Goal: Task Accomplishment & Management: Use online tool/utility

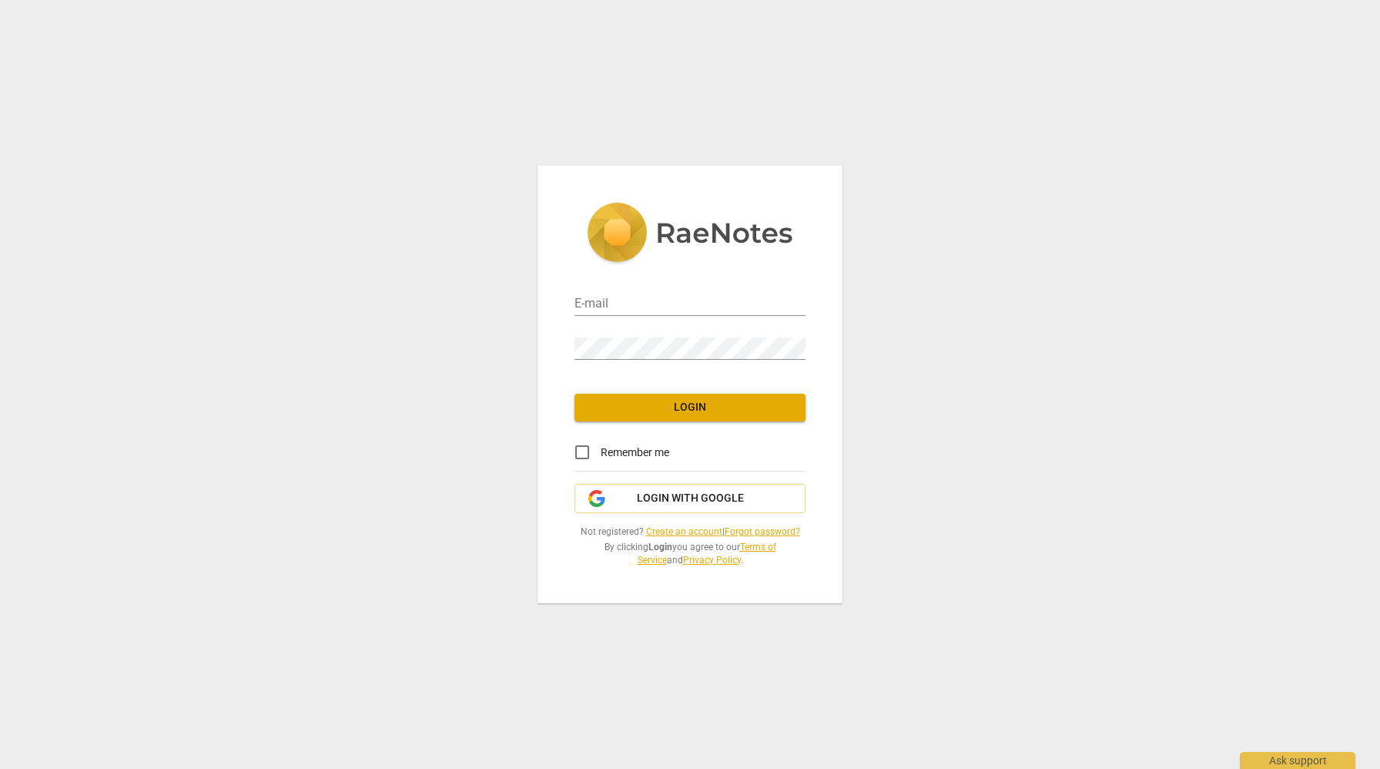
type input "[EMAIL_ADDRESS][DOMAIN_NAME]"
drag, startPoint x: 584, startPoint y: 447, endPoint x: 660, endPoint y: 445, distance: 76.3
click at [587, 446] on input "Remember me" at bounding box center [582, 452] width 37 height 37
checkbox input "true"
click at [713, 401] on span "Login" at bounding box center [690, 407] width 206 height 15
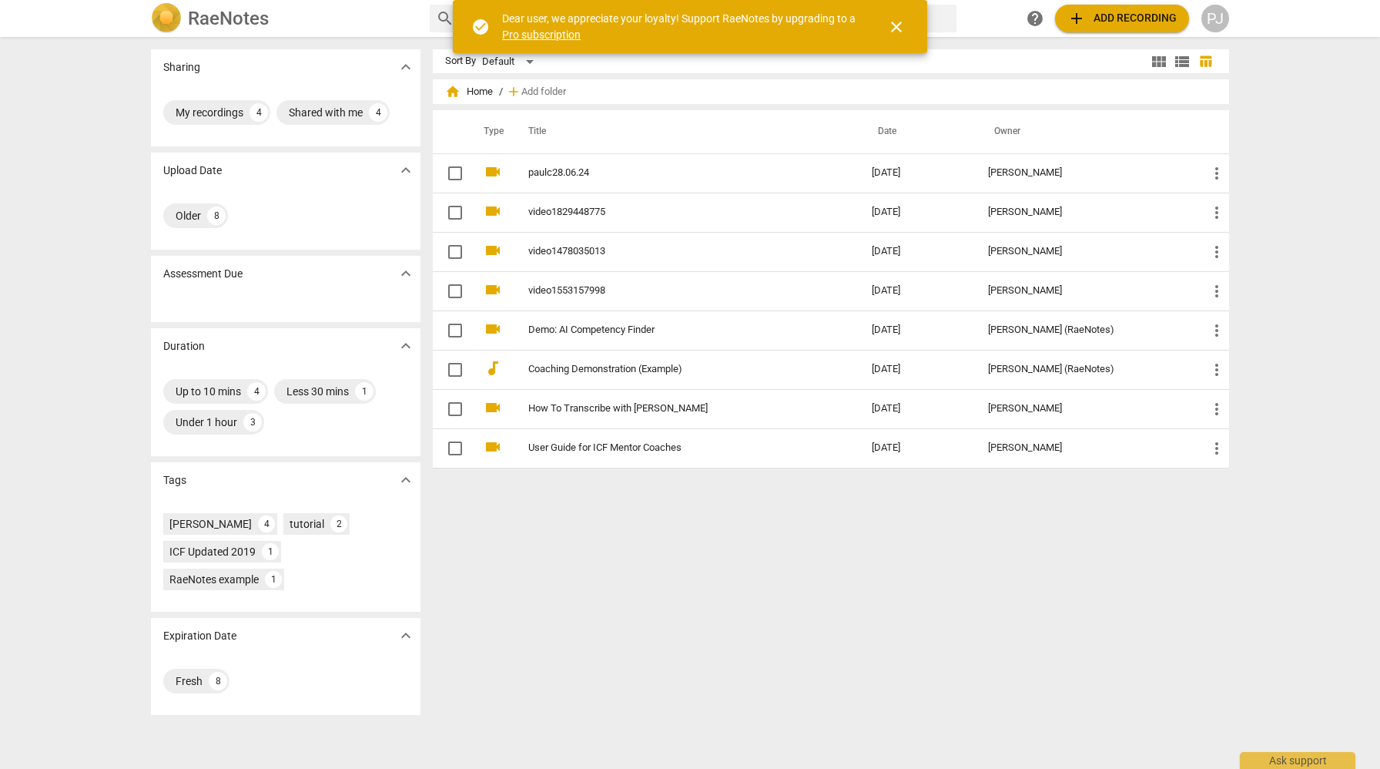
click at [899, 19] on span "close" at bounding box center [896, 27] width 18 height 18
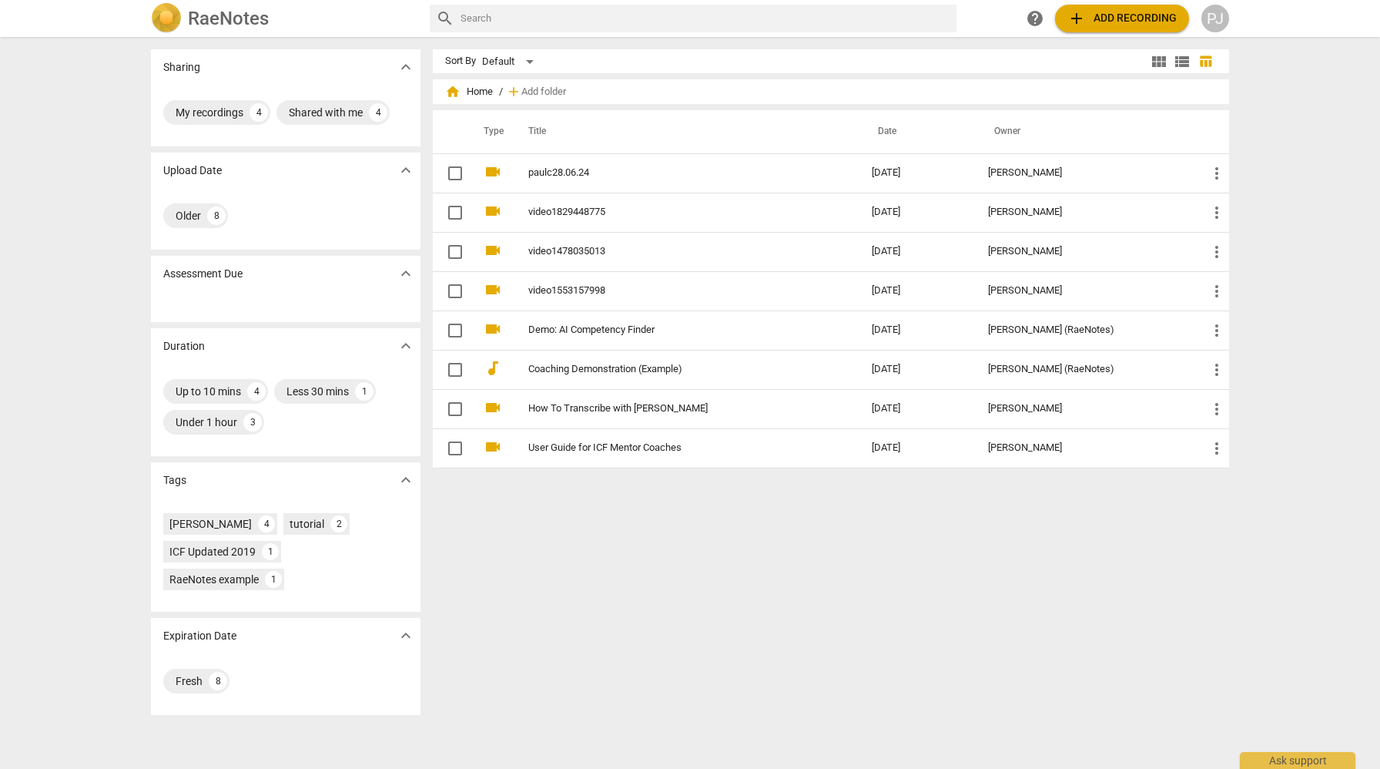
click at [1125, 19] on span "add Add recording" at bounding box center [1122, 18] width 109 height 18
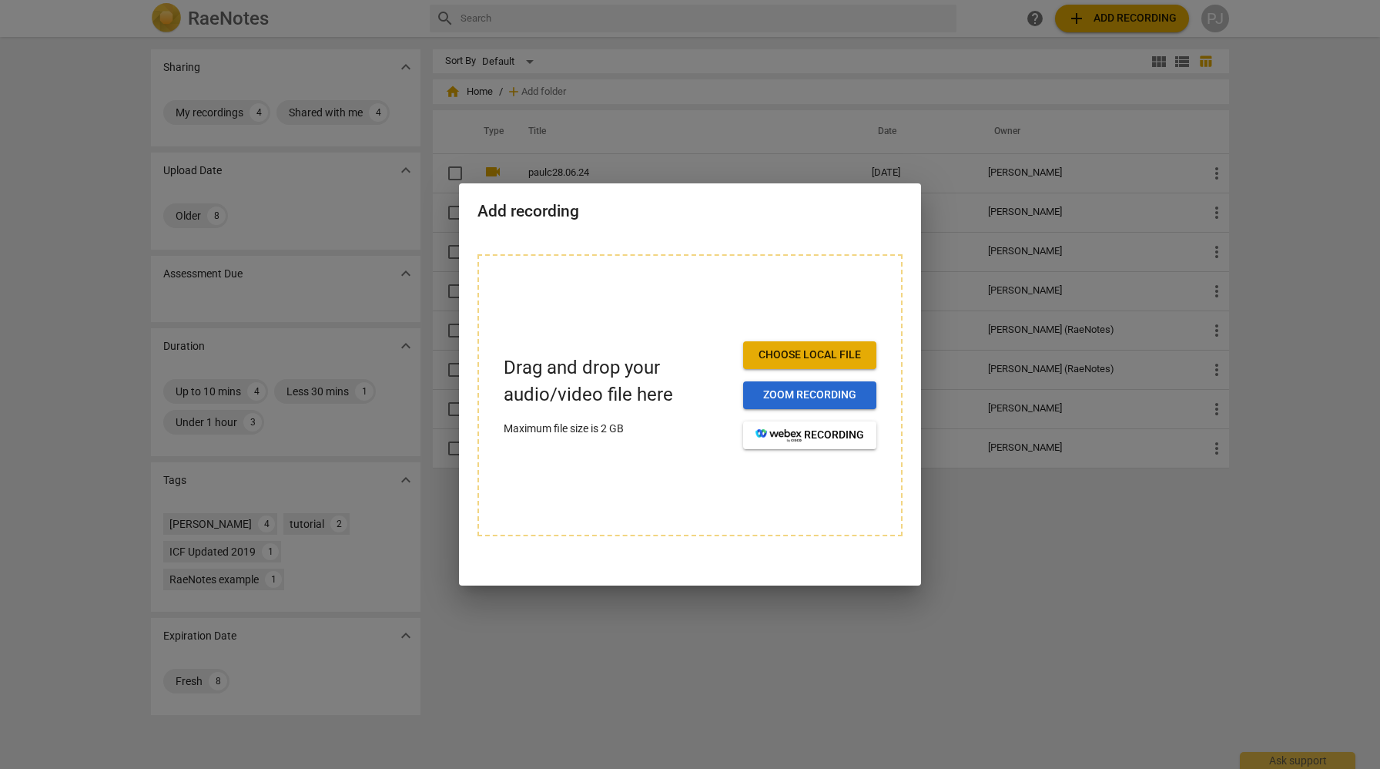
click at [845, 394] on span "Zoom recording" at bounding box center [810, 394] width 109 height 15
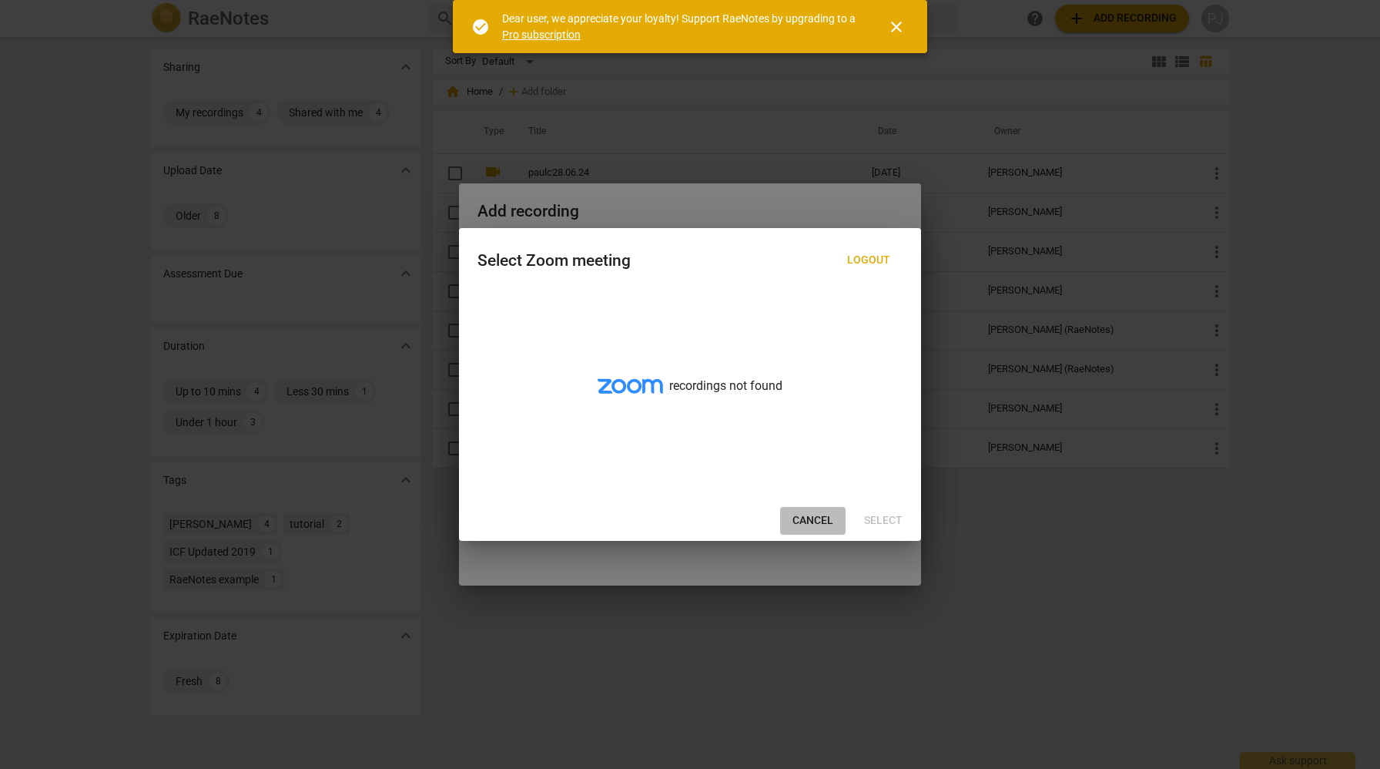
click at [810, 522] on span "Cancel" at bounding box center [813, 520] width 41 height 15
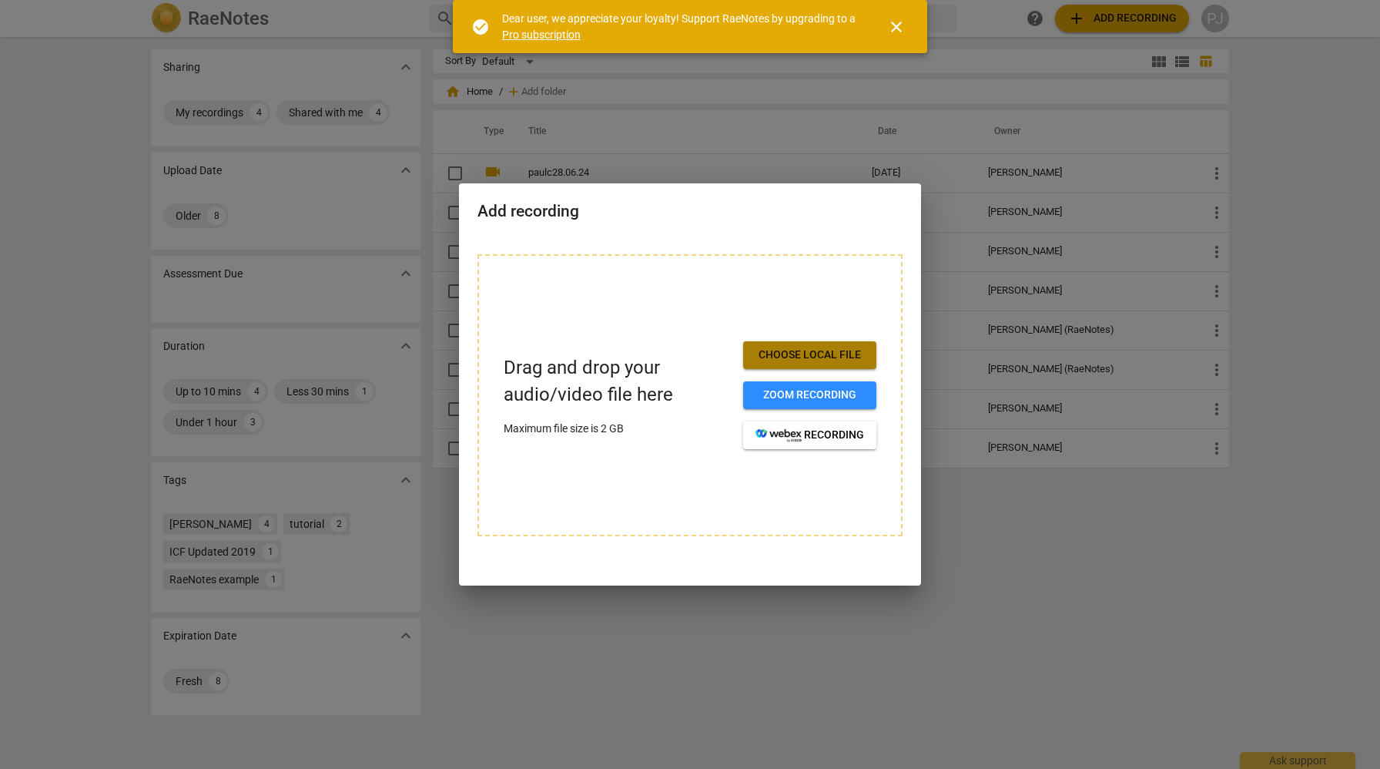
click at [811, 357] on span "Choose local file" at bounding box center [810, 354] width 109 height 15
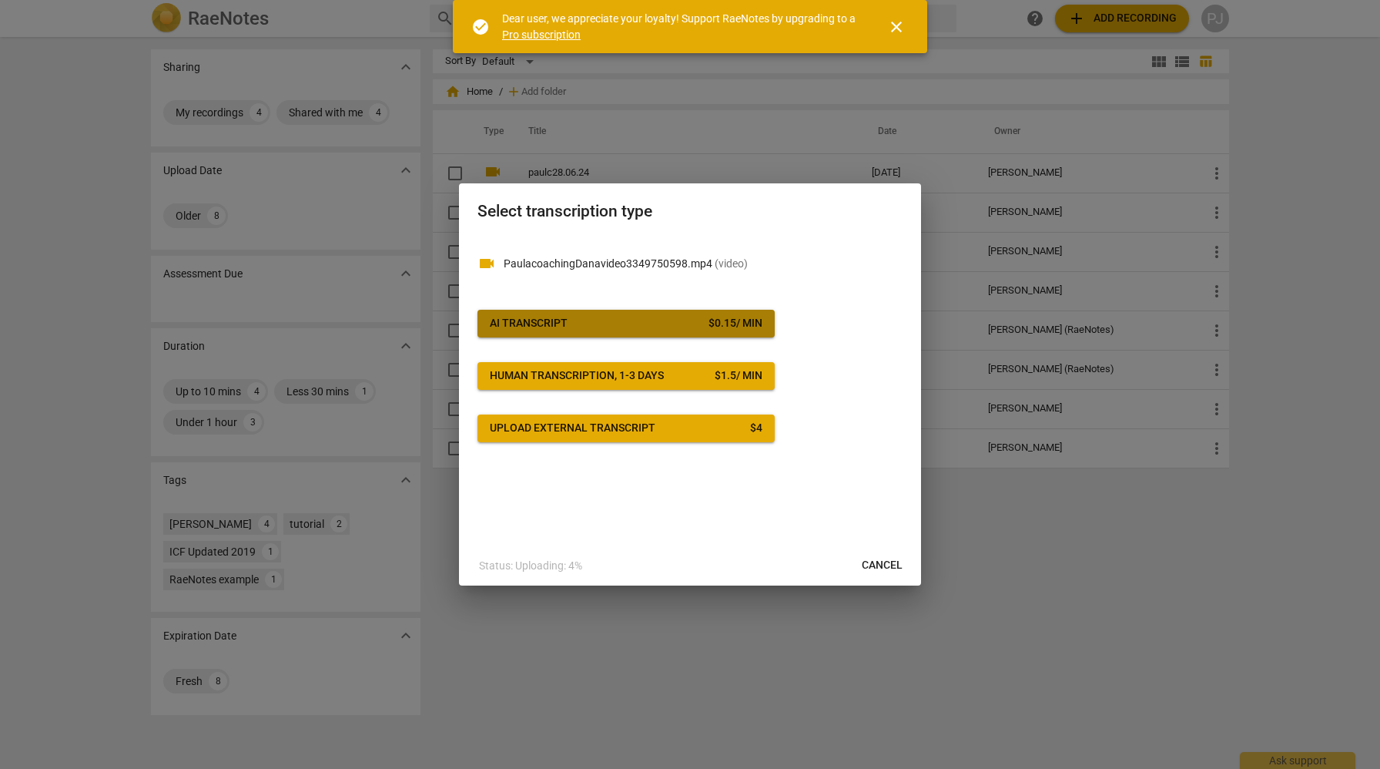
click at [590, 327] on span "AI Transcript $ 0.15 / min" at bounding box center [626, 323] width 273 height 15
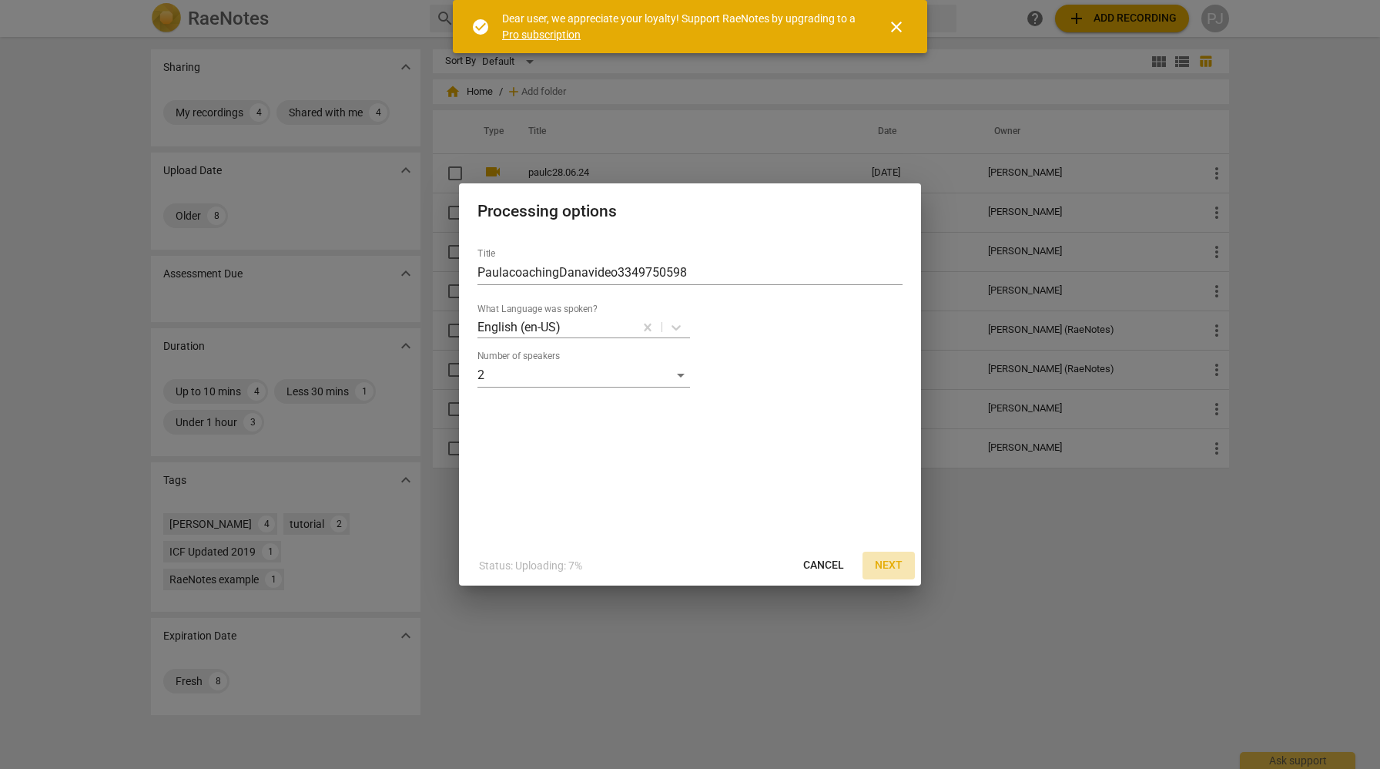
click at [894, 567] on span "Next" at bounding box center [889, 565] width 28 height 15
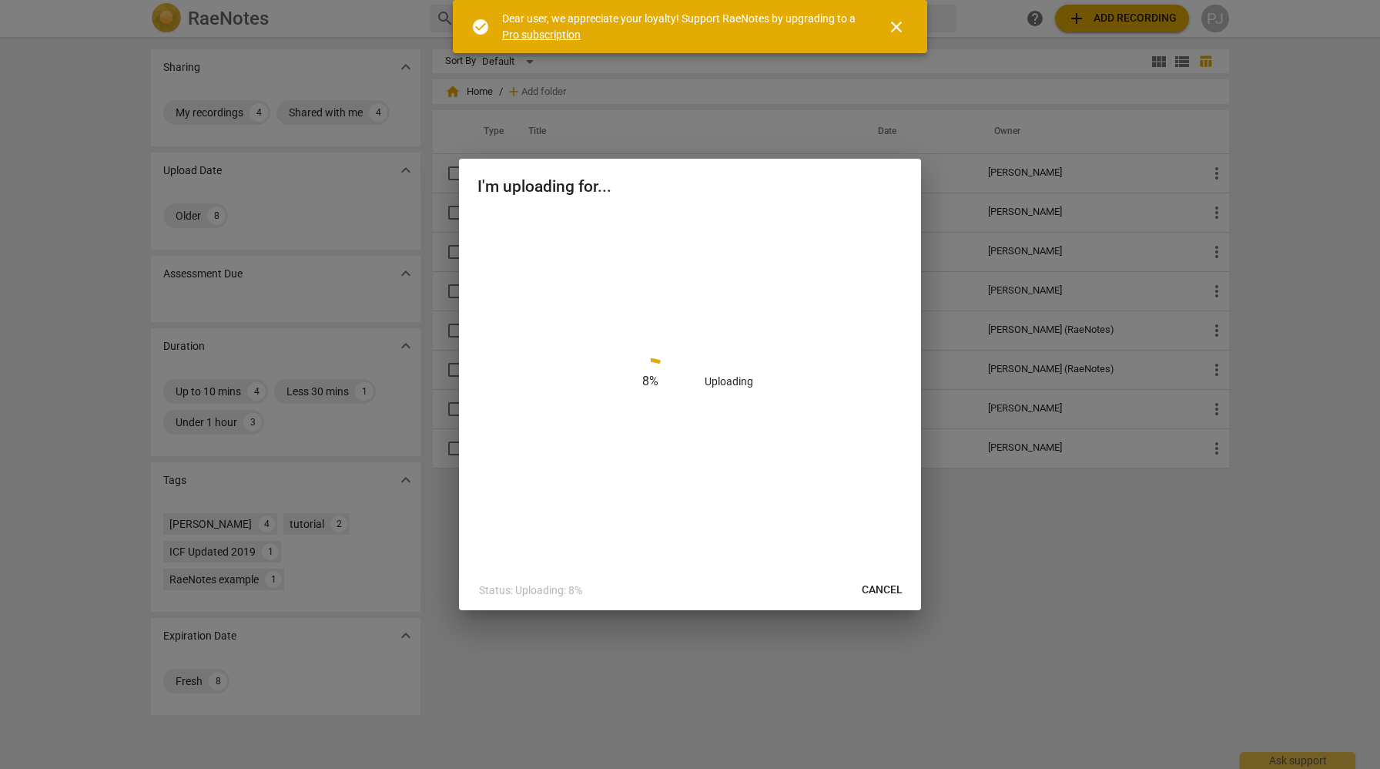
click at [897, 29] on span "close" at bounding box center [896, 27] width 18 height 18
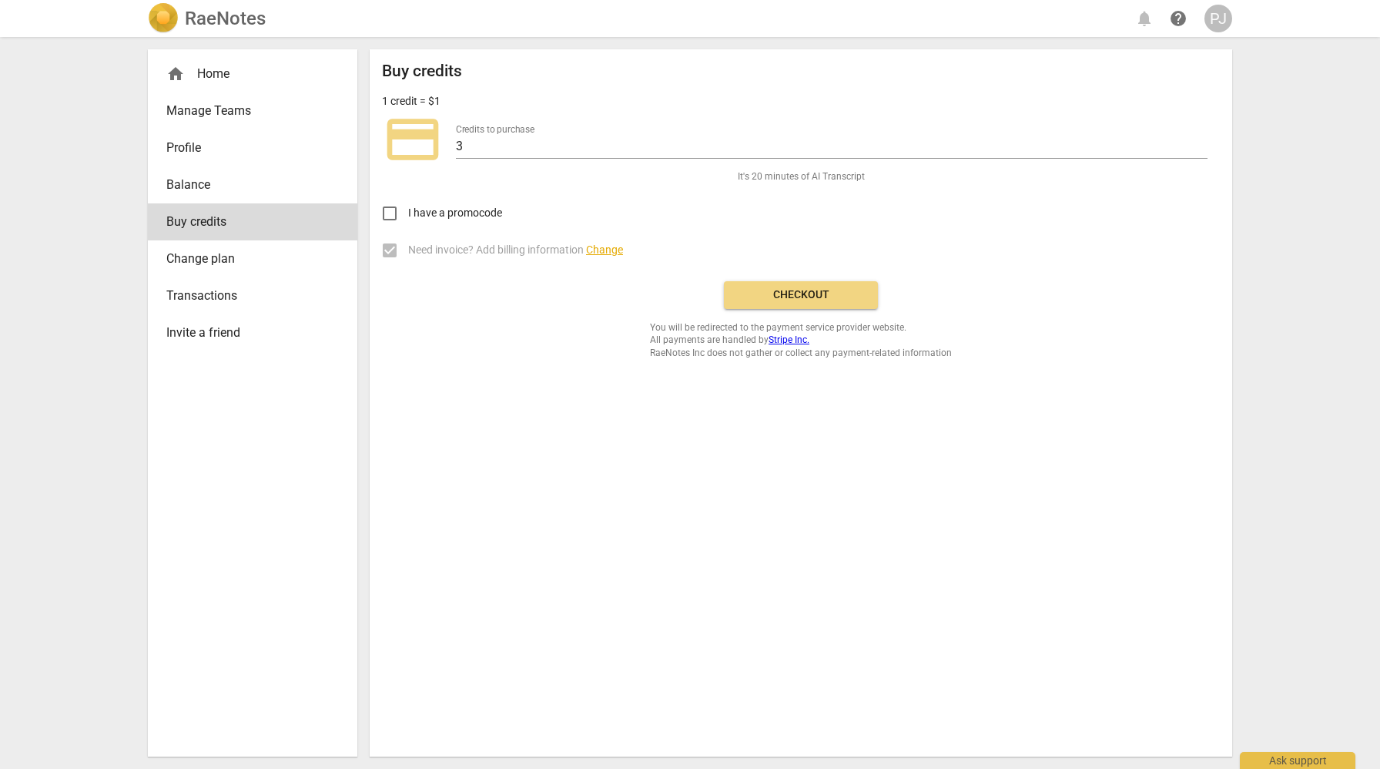
click at [796, 290] on span "Checkout" at bounding box center [800, 294] width 129 height 15
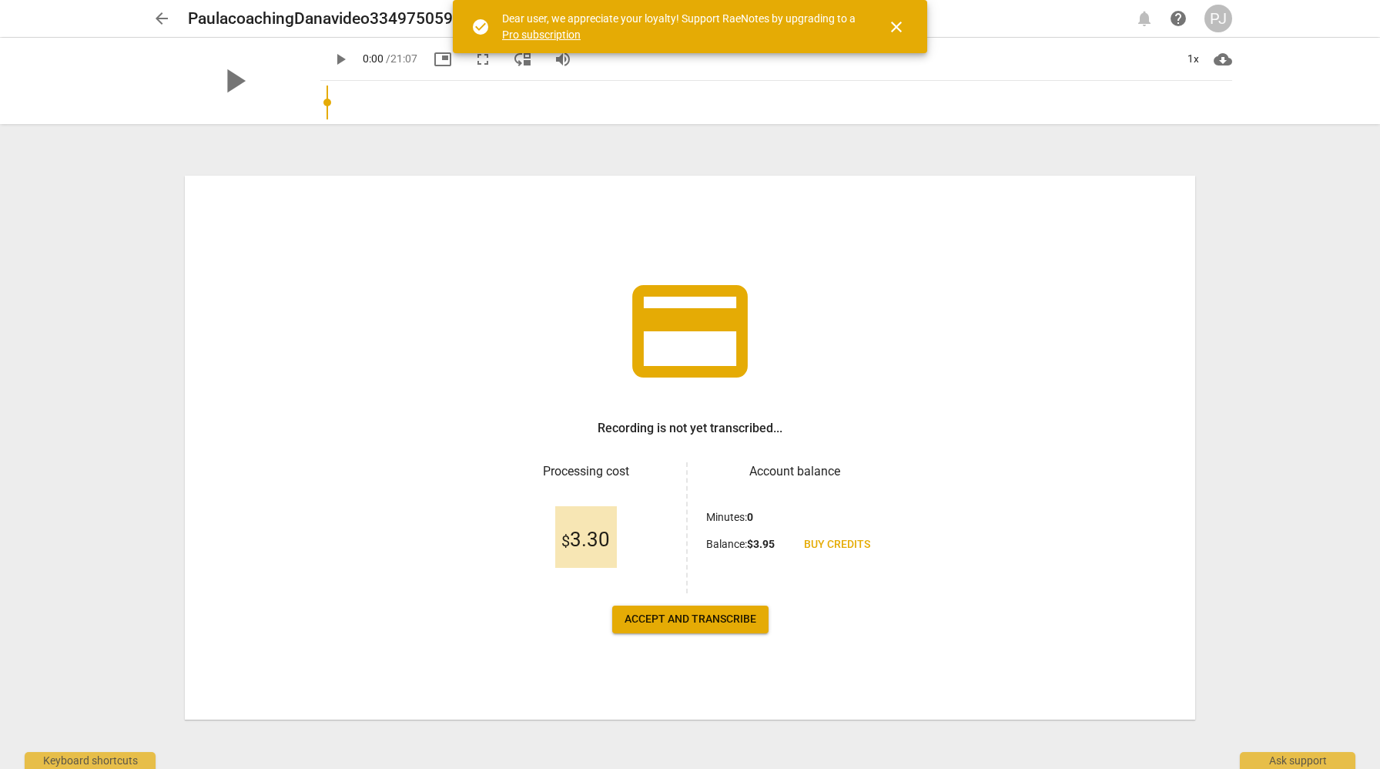
click at [703, 622] on span "Accept and transcribe" at bounding box center [691, 619] width 132 height 15
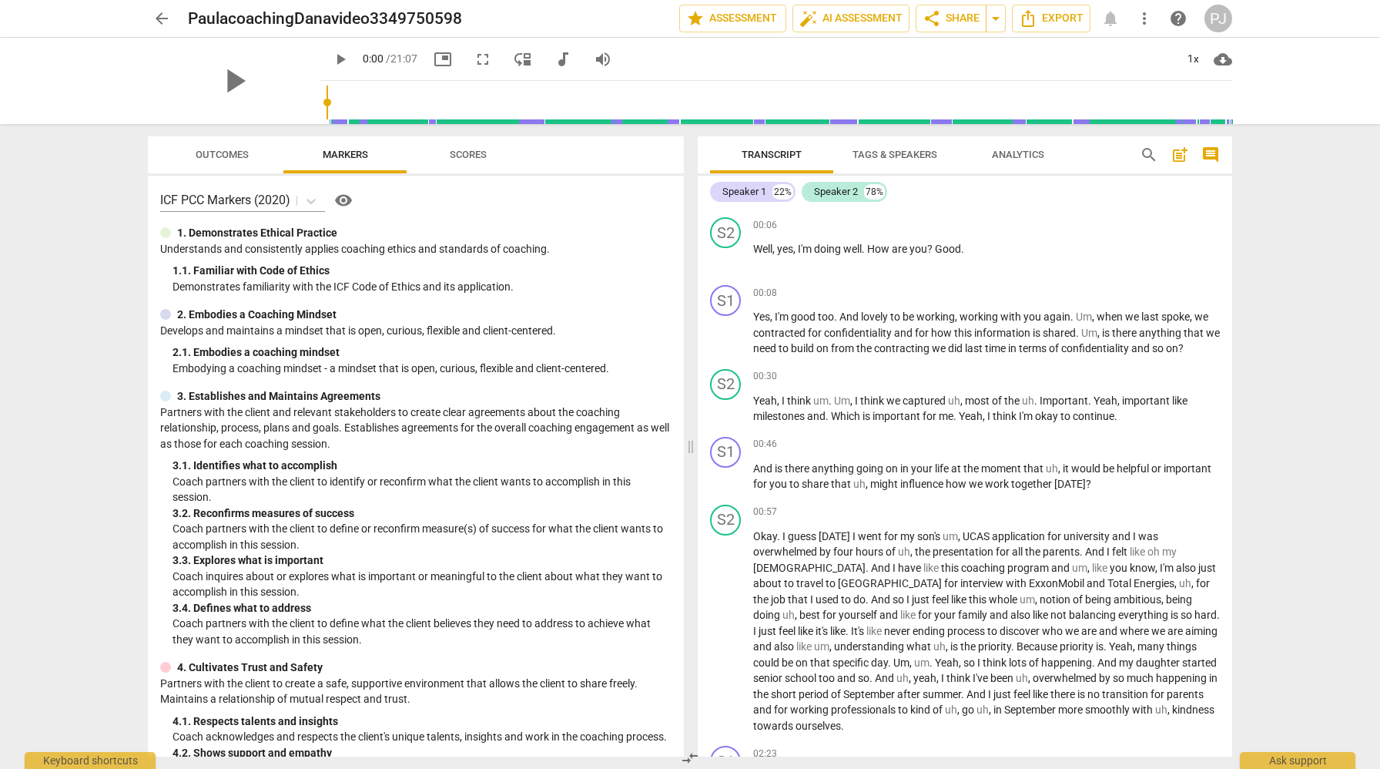
scroll to position [71, 0]
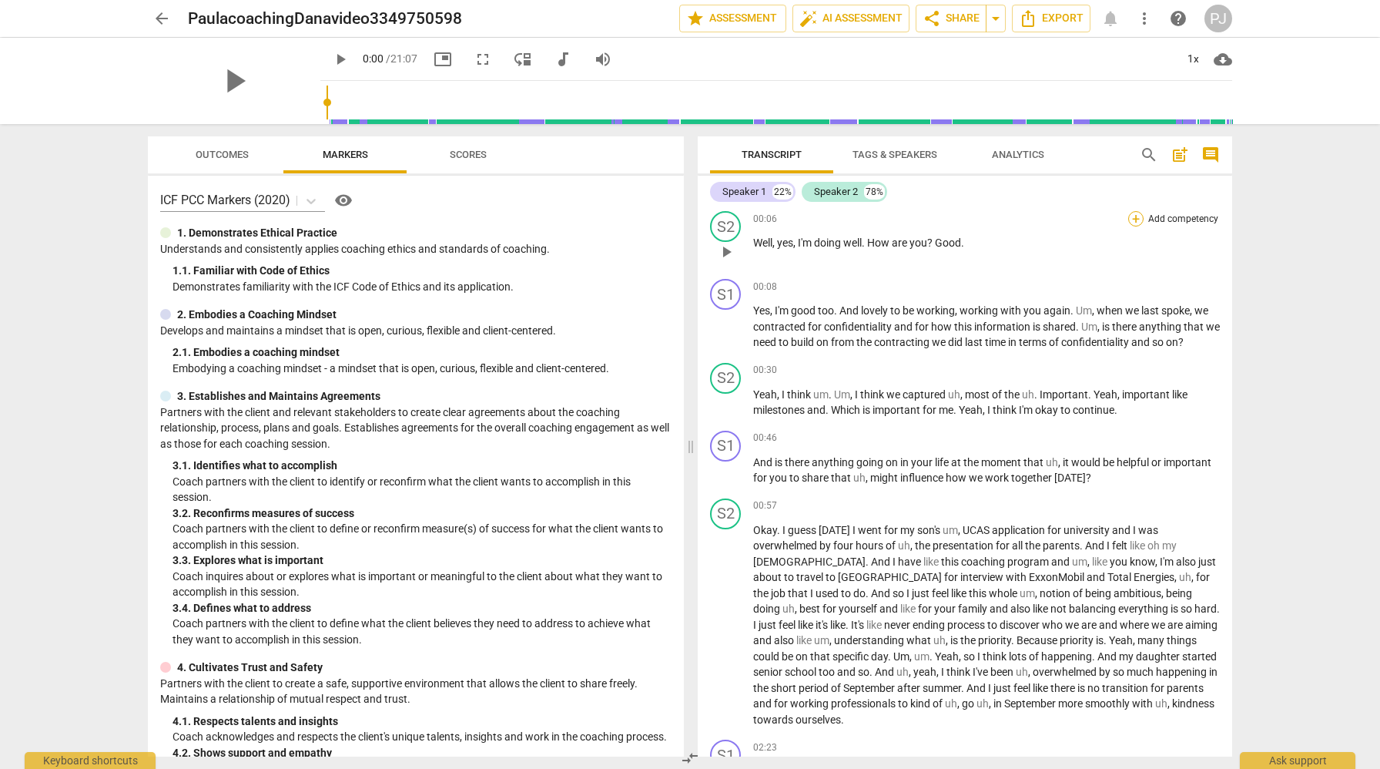
click at [1135, 218] on div "+" at bounding box center [1136, 218] width 15 height 15
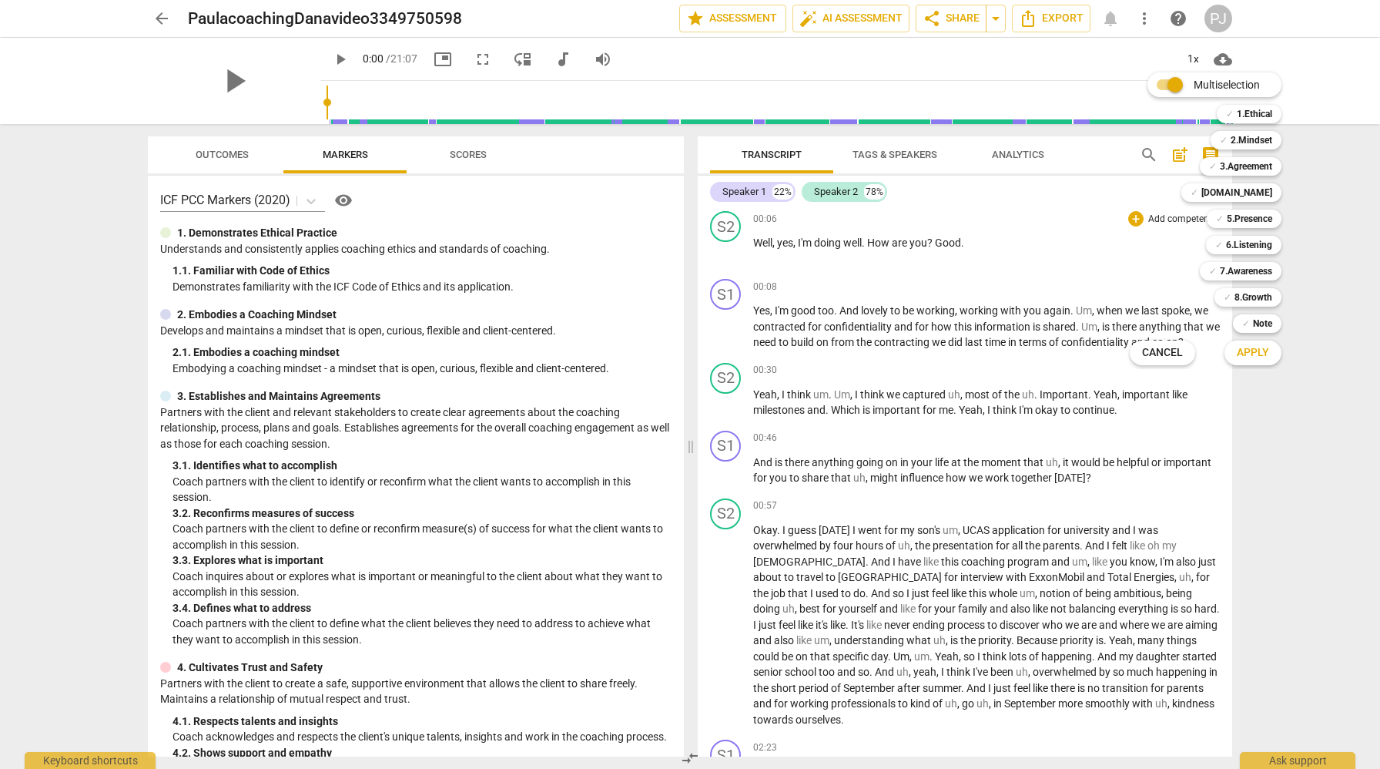
click at [1264, 353] on span "Apply" at bounding box center [1253, 352] width 32 height 15
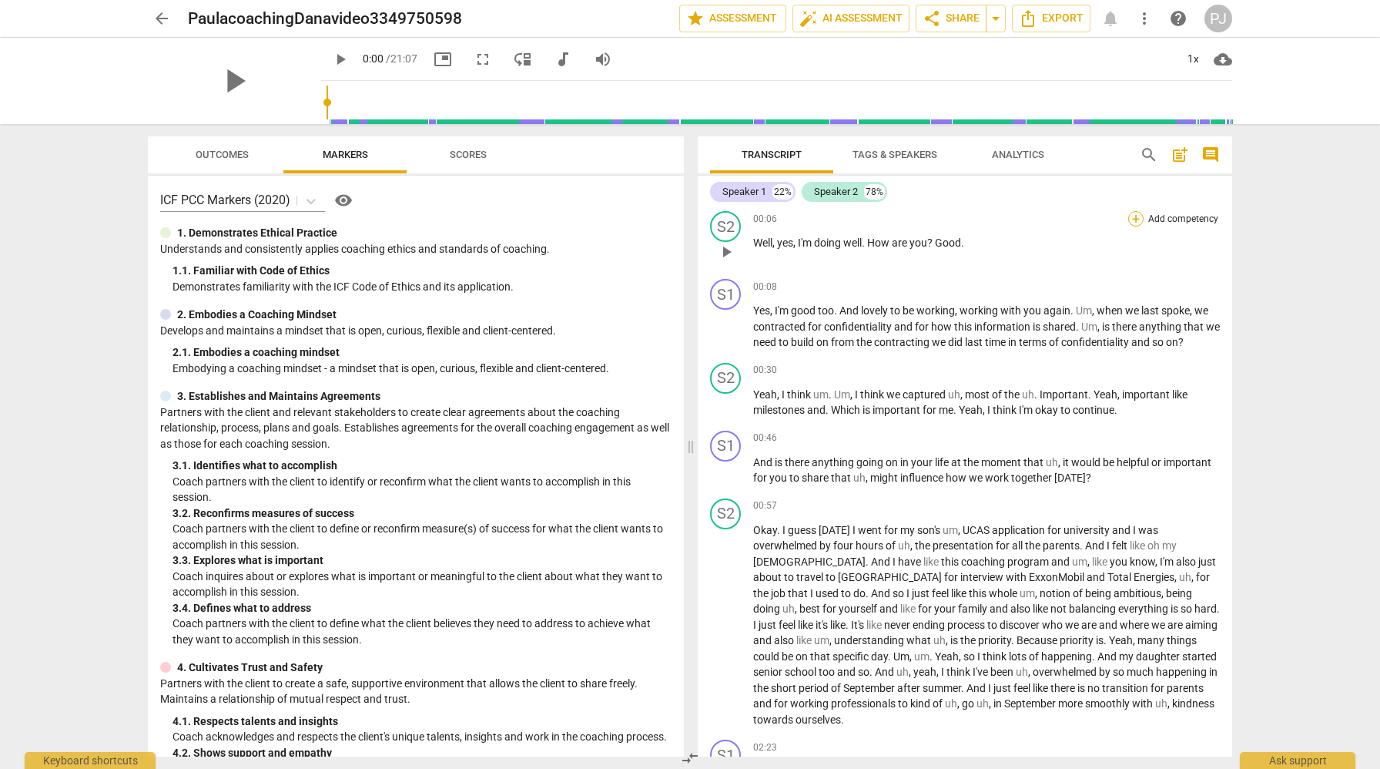
click at [1134, 219] on div "+" at bounding box center [1136, 218] width 15 height 15
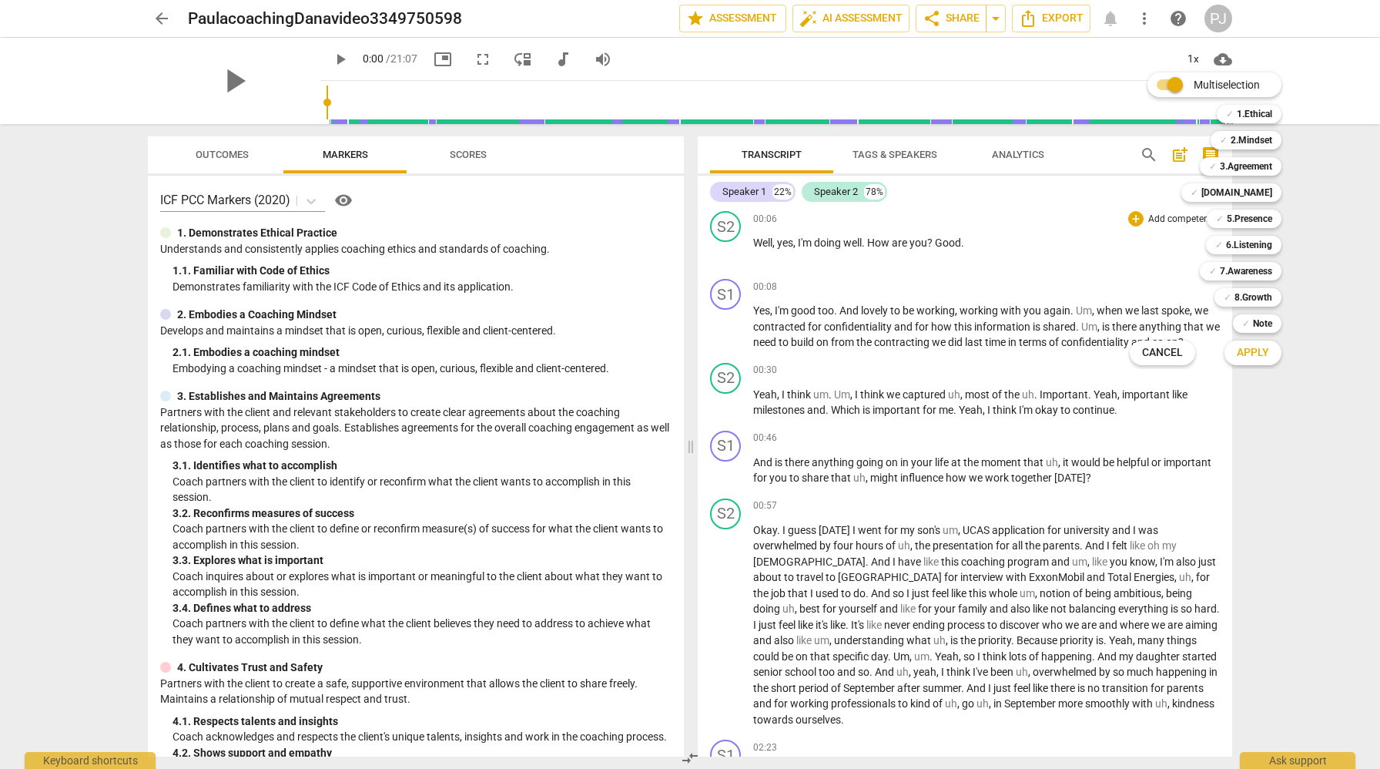
click at [1164, 82] on input "Multiselection" at bounding box center [1175, 84] width 37 height 37
click at [1163, 80] on input "Multiselection" at bounding box center [1147, 84] width 37 height 37
checkbox input "true"
click at [904, 152] on div at bounding box center [690, 384] width 1380 height 769
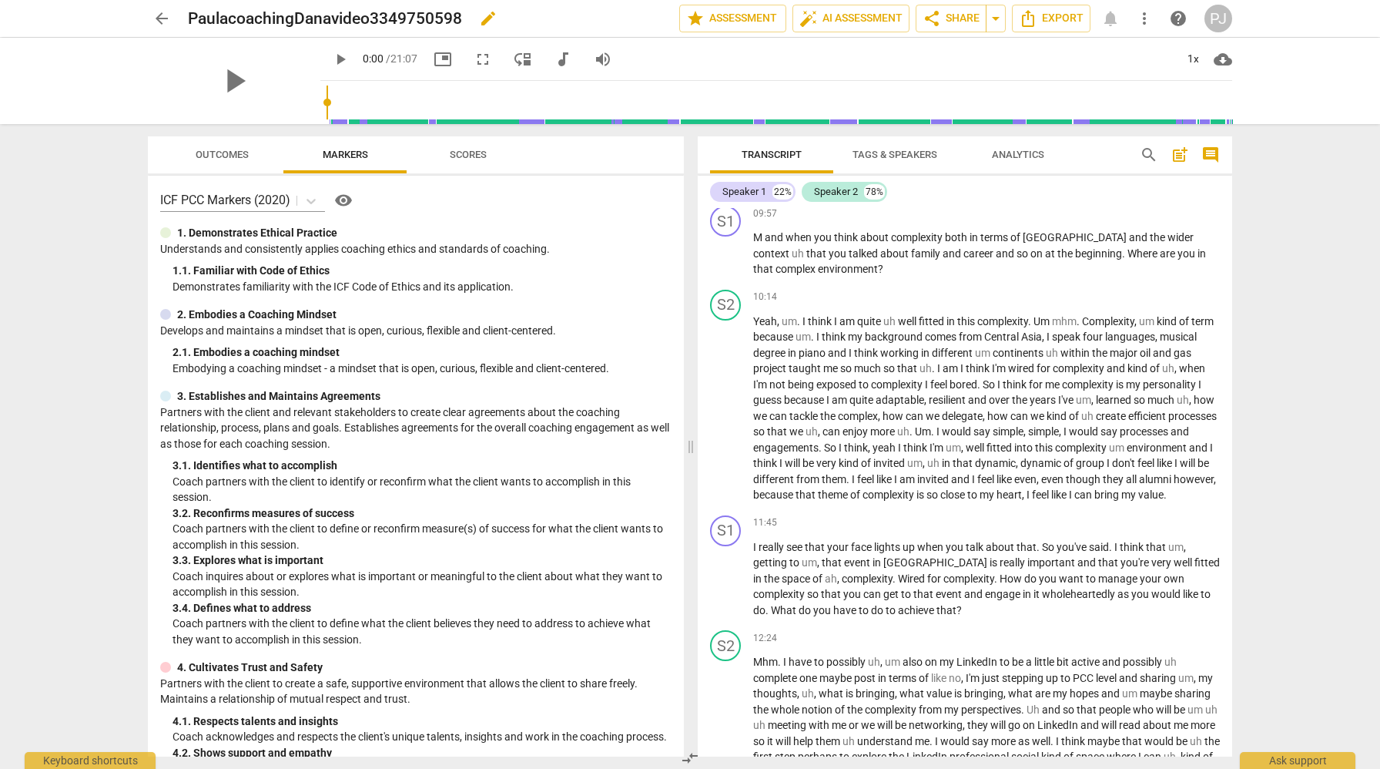
scroll to position [1978, 0]
click at [1054, 19] on span "Export" at bounding box center [1051, 18] width 65 height 18
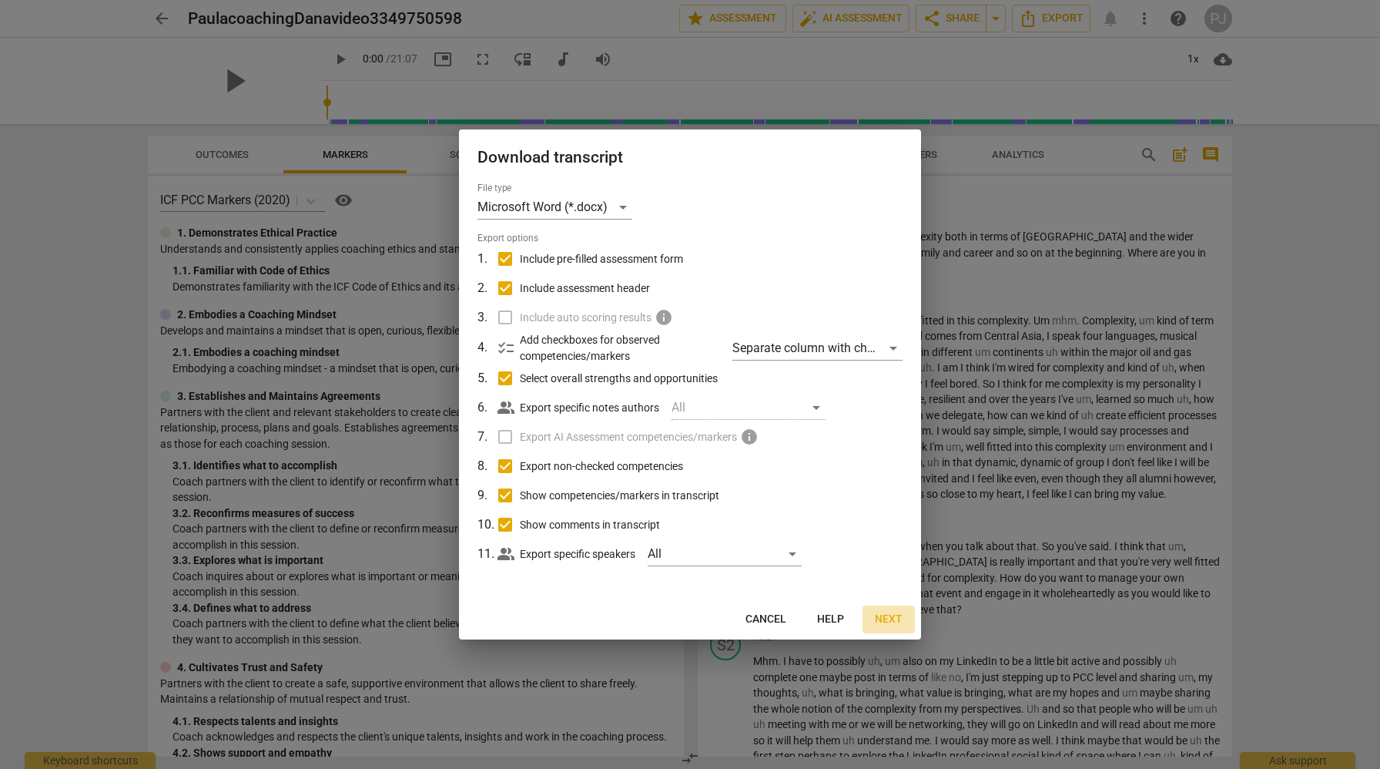
click at [891, 616] on span "Next" at bounding box center [889, 619] width 28 height 15
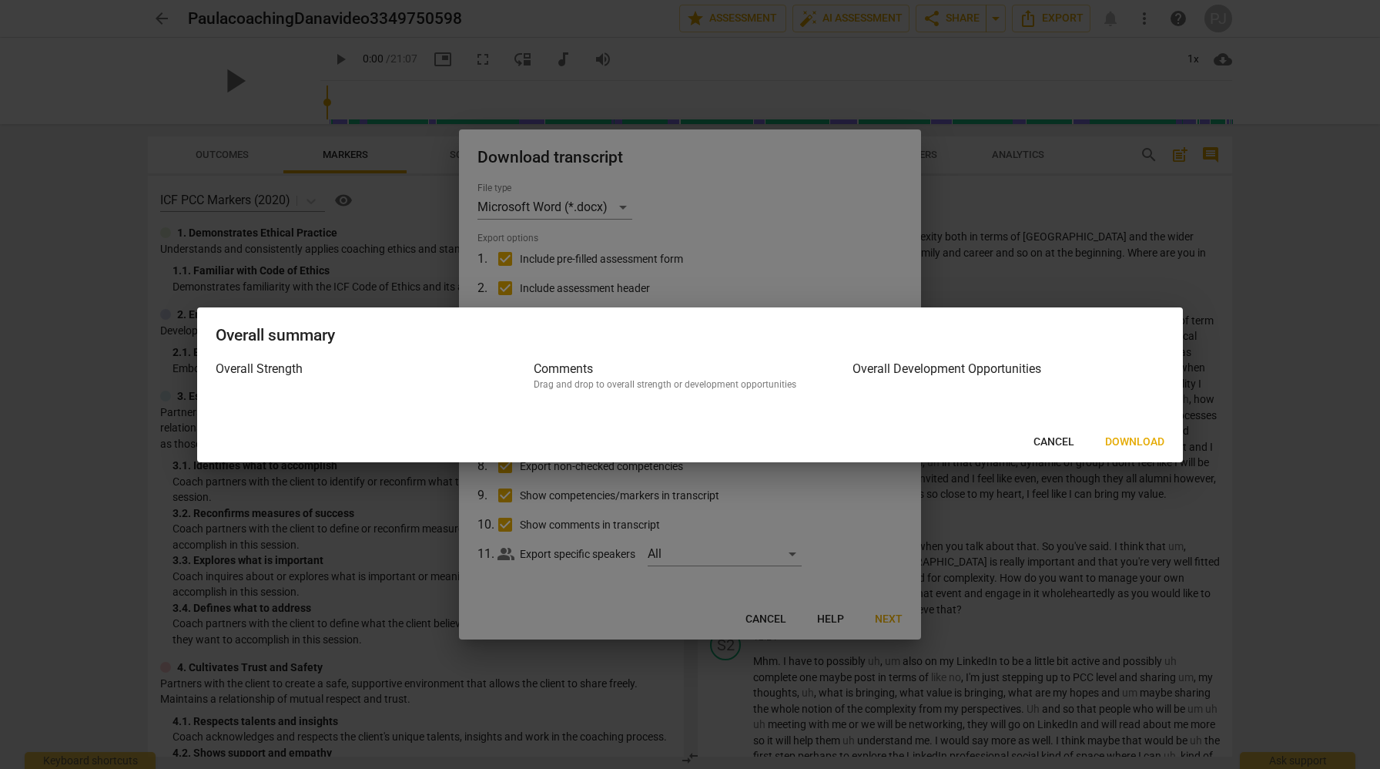
click at [1133, 442] on span "Download" at bounding box center [1134, 441] width 59 height 15
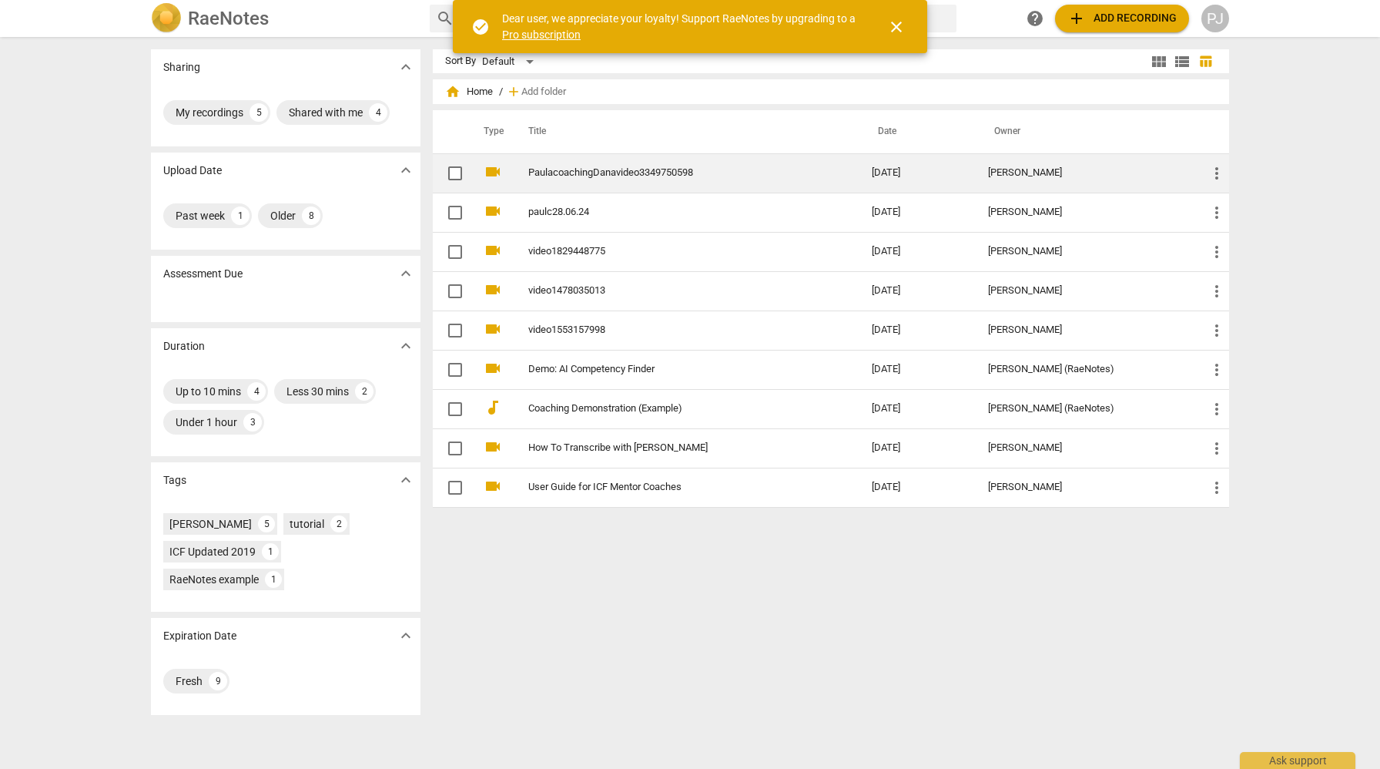
click at [455, 167] on input "checkbox" at bounding box center [455, 173] width 32 height 18
checkbox input "false"
click at [1213, 172] on span "more_vert" at bounding box center [1217, 173] width 18 height 18
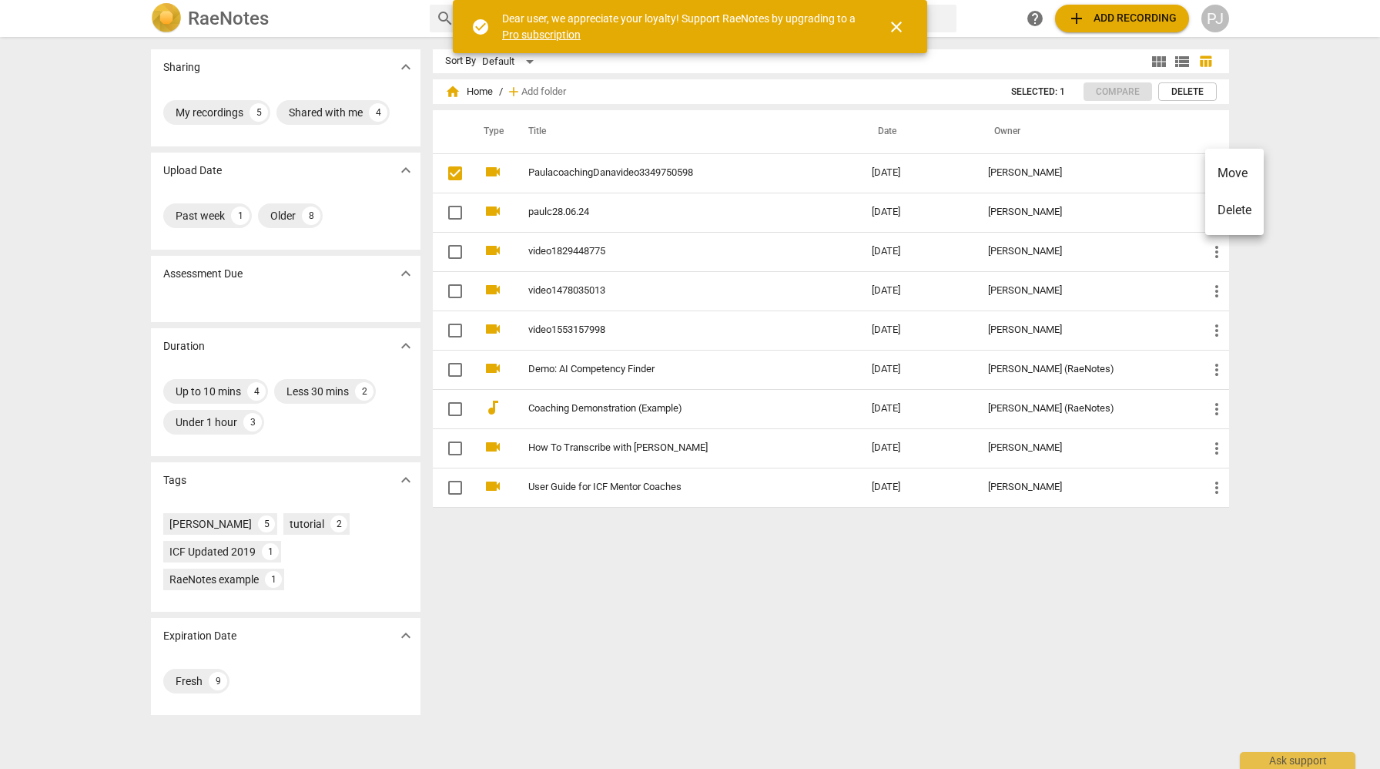
click at [1290, 263] on div at bounding box center [690, 384] width 1380 height 769
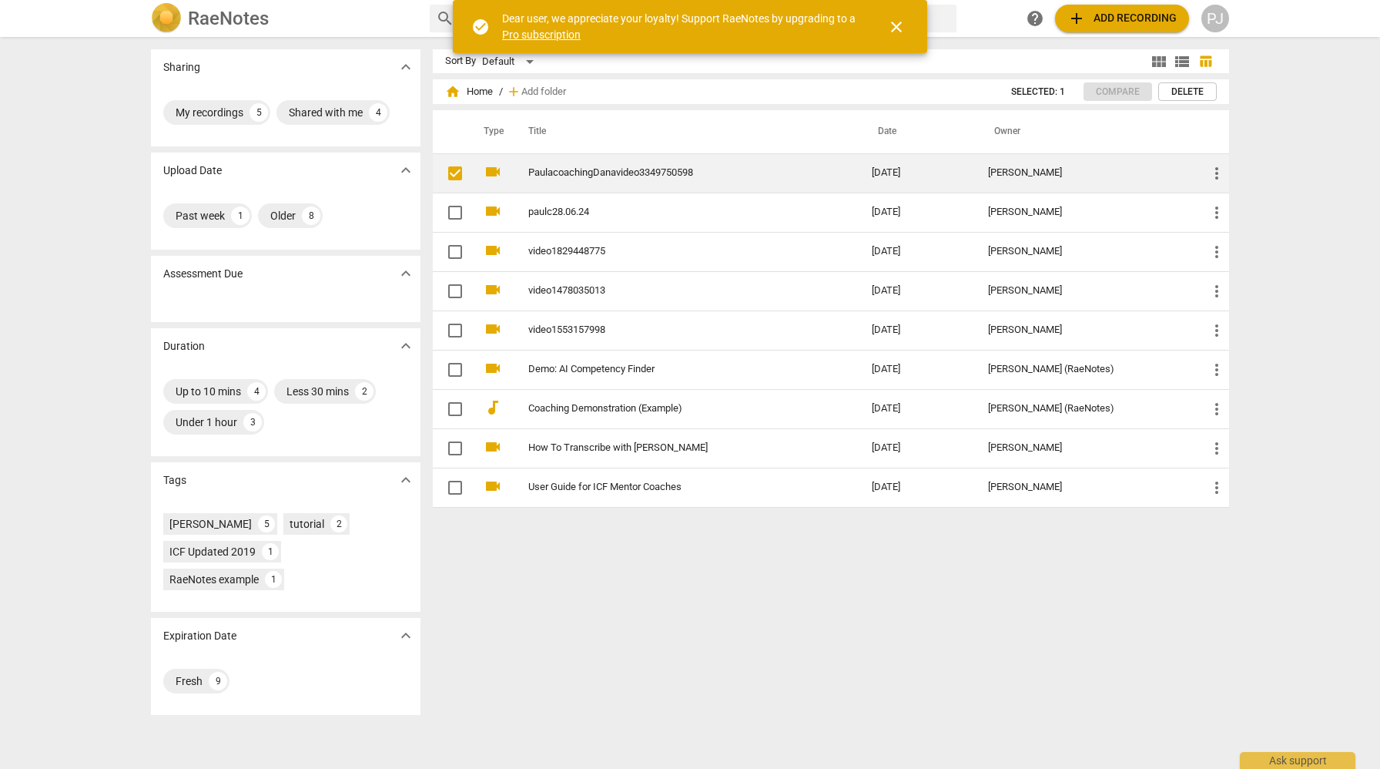
click at [631, 169] on link "PaulacoachingDanavideo3349750598" at bounding box center [672, 173] width 288 height 12
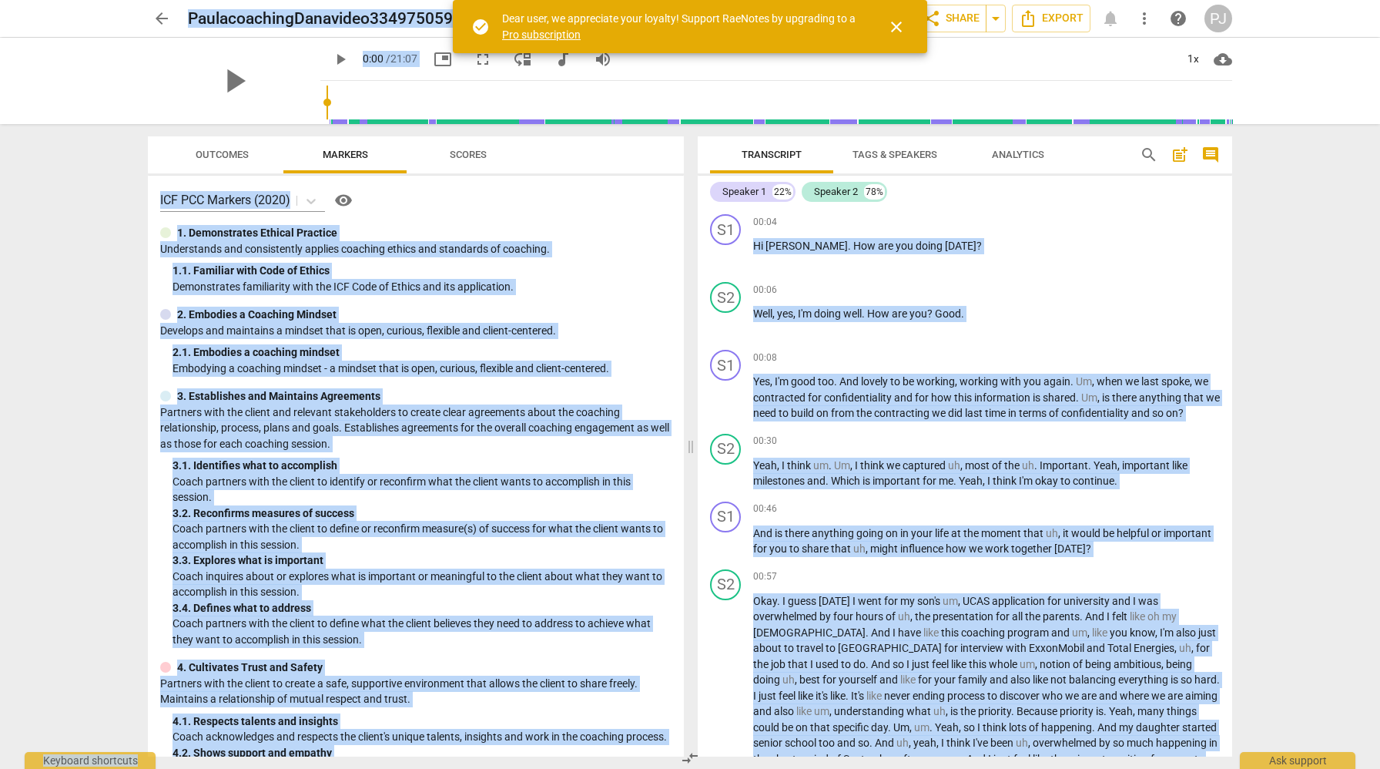
click at [894, 22] on span "close" at bounding box center [896, 27] width 18 height 18
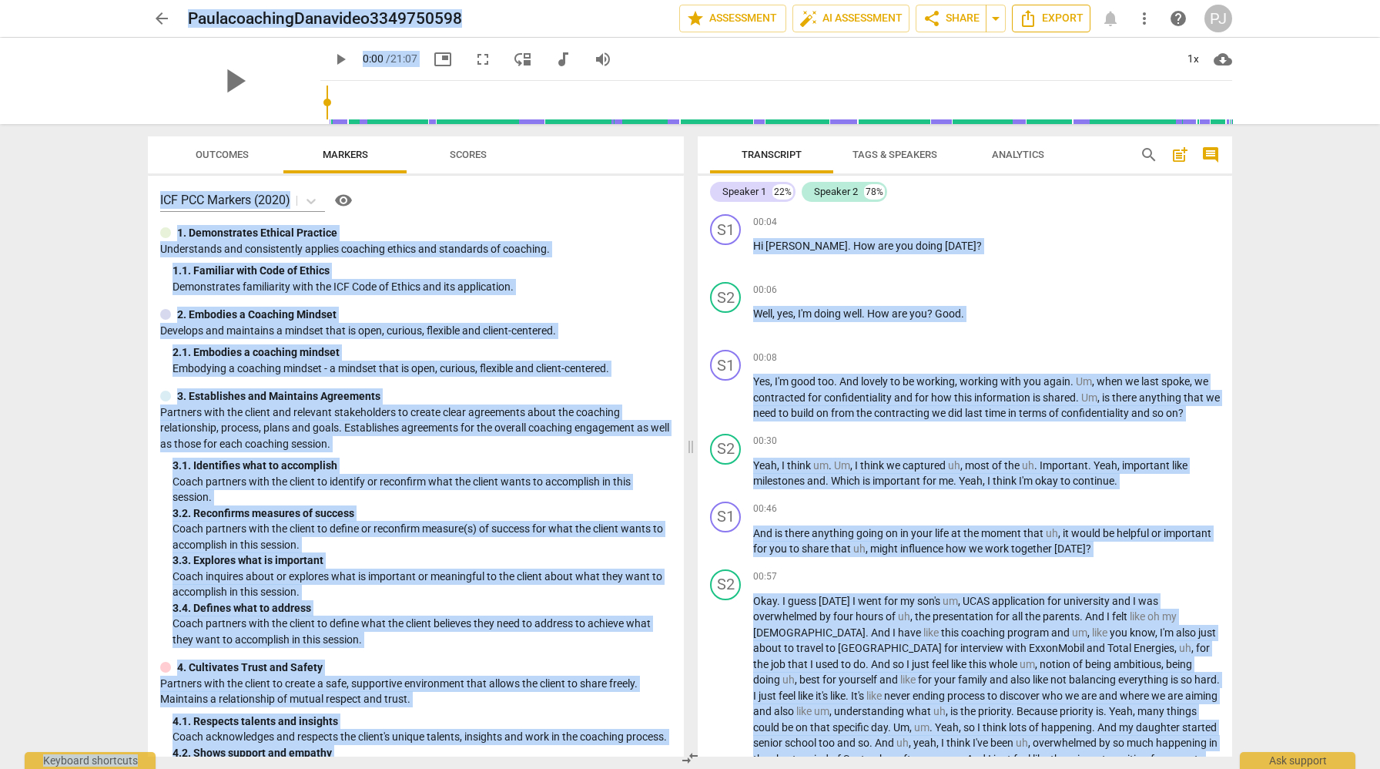
click at [1054, 18] on span "Export" at bounding box center [1051, 18] width 65 height 18
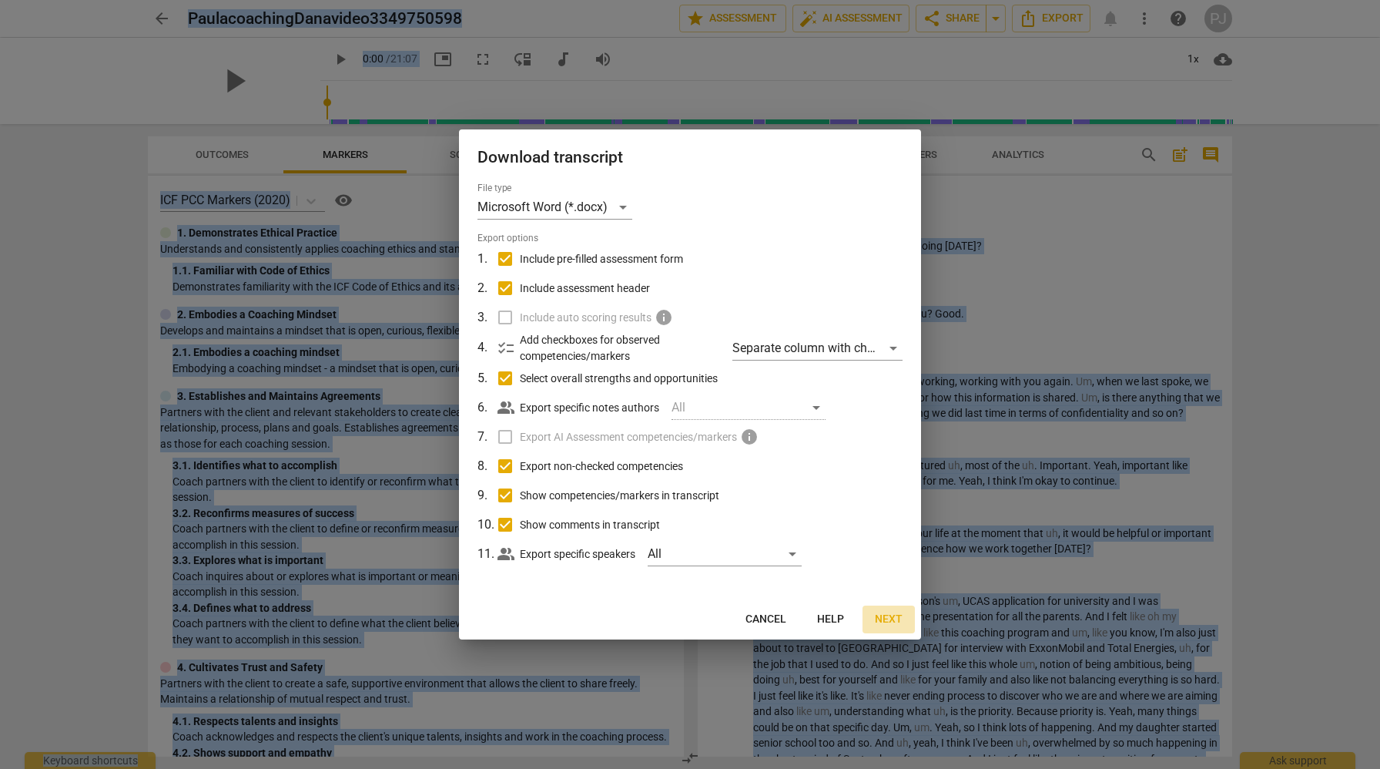
click at [887, 616] on span "Next" at bounding box center [889, 619] width 28 height 15
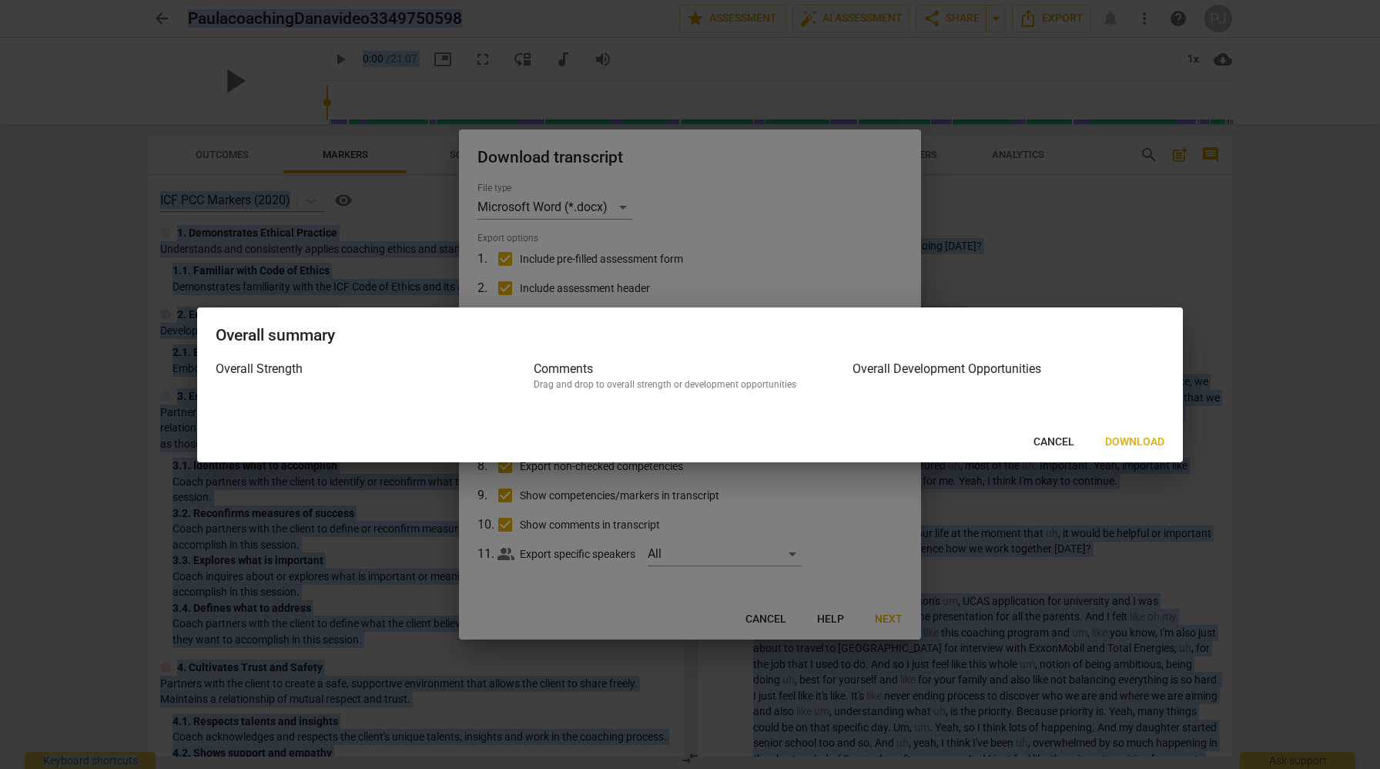
click at [1125, 443] on span "Download" at bounding box center [1134, 441] width 59 height 15
